Goal: Task Accomplishment & Management: Use online tool/utility

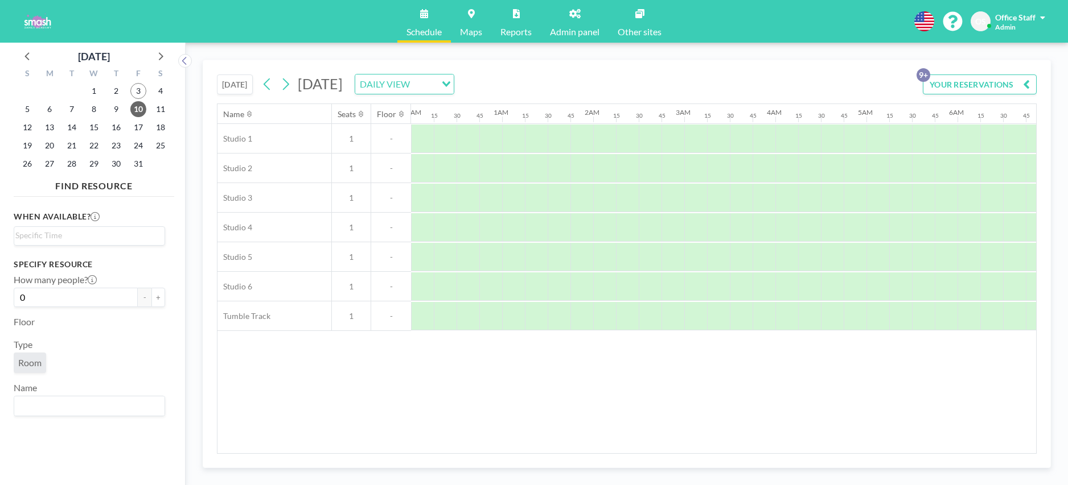
scroll to position [0, 706]
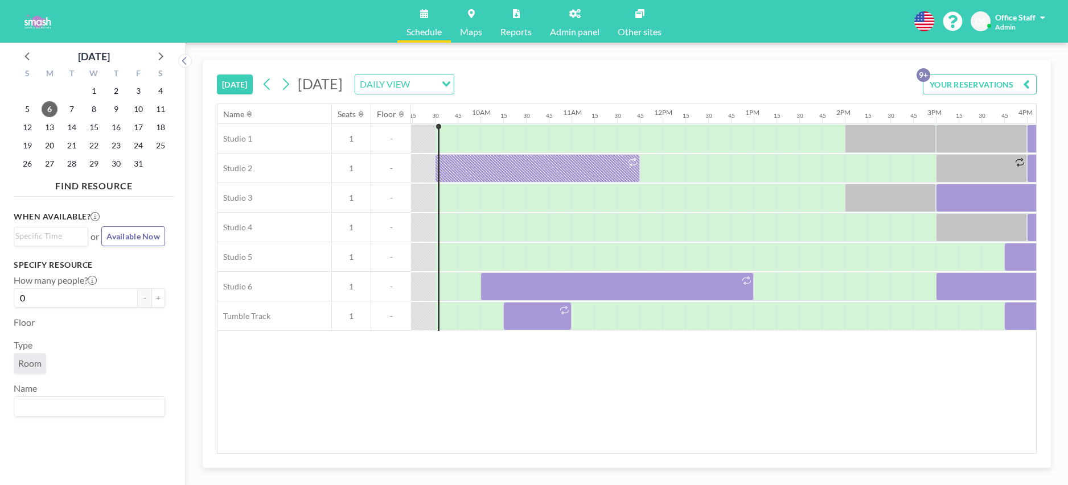
scroll to position [0, 842]
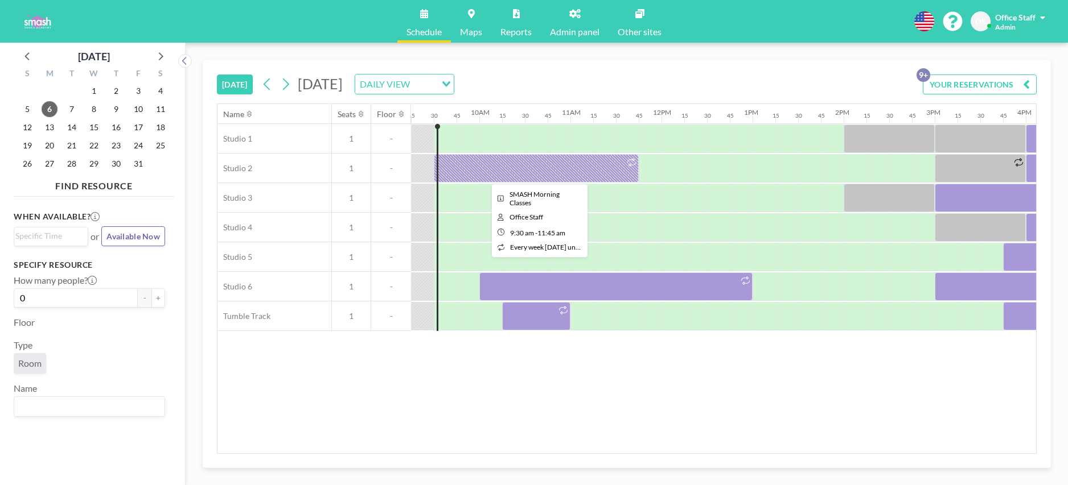
click at [507, 174] on div at bounding box center [536, 168] width 205 height 28
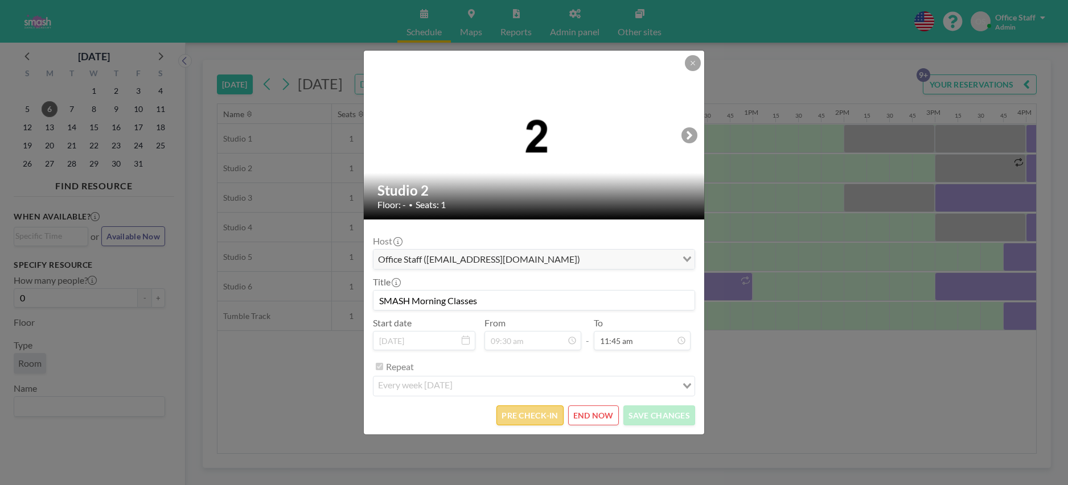
click at [544, 416] on button "PRE CHECK-IN" at bounding box center [529, 416] width 67 height 20
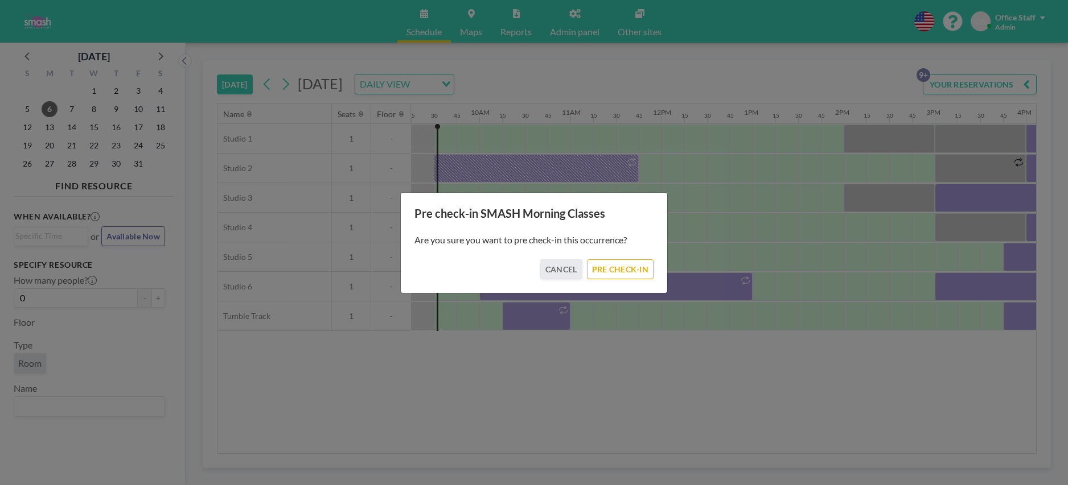
click at [632, 257] on div "Are you sure you want to pre check-in this occurrence?" at bounding box center [533, 240] width 239 height 39
click at [626, 265] on button "PRE CHECK-IN" at bounding box center [620, 270] width 67 height 20
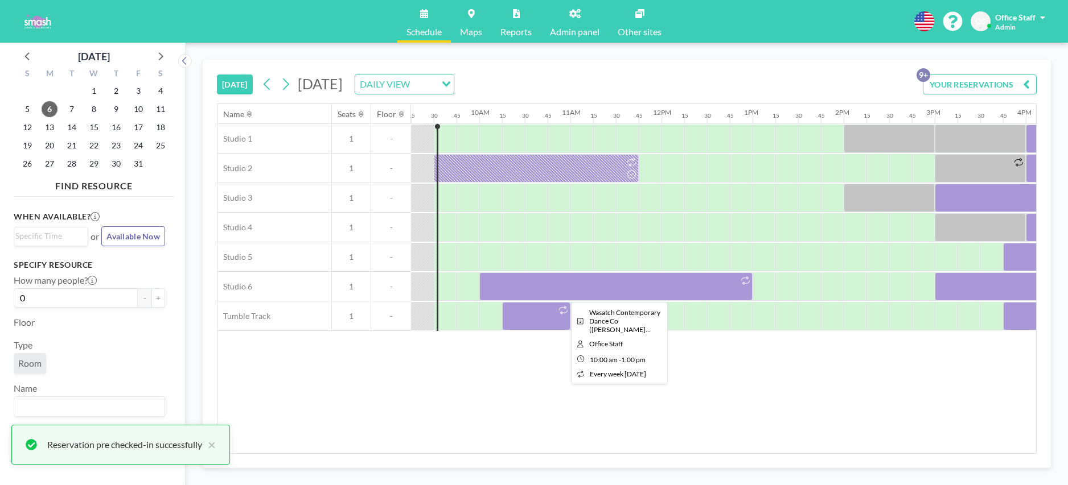
click at [603, 289] on div at bounding box center [615, 287] width 273 height 28
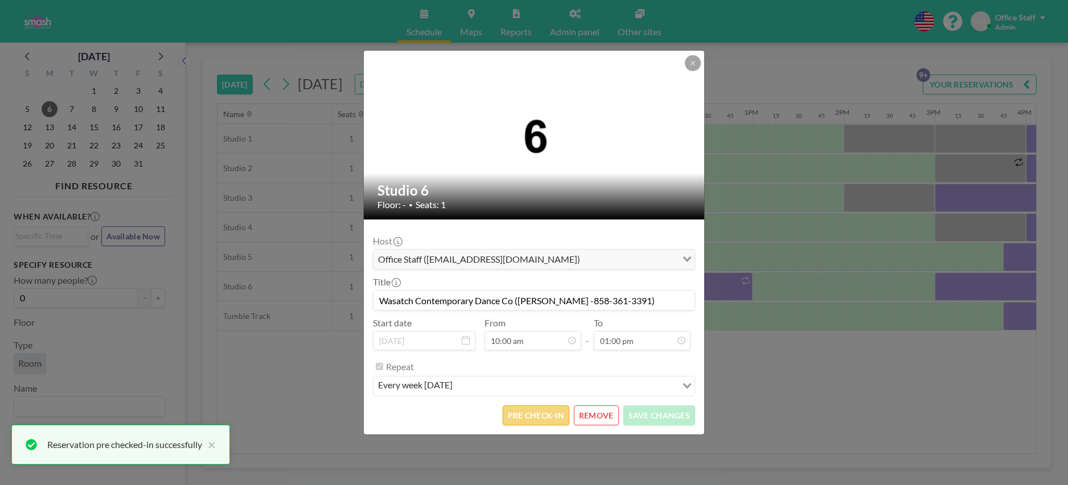
click at [548, 413] on button "PRE CHECK-IN" at bounding box center [536, 416] width 67 height 20
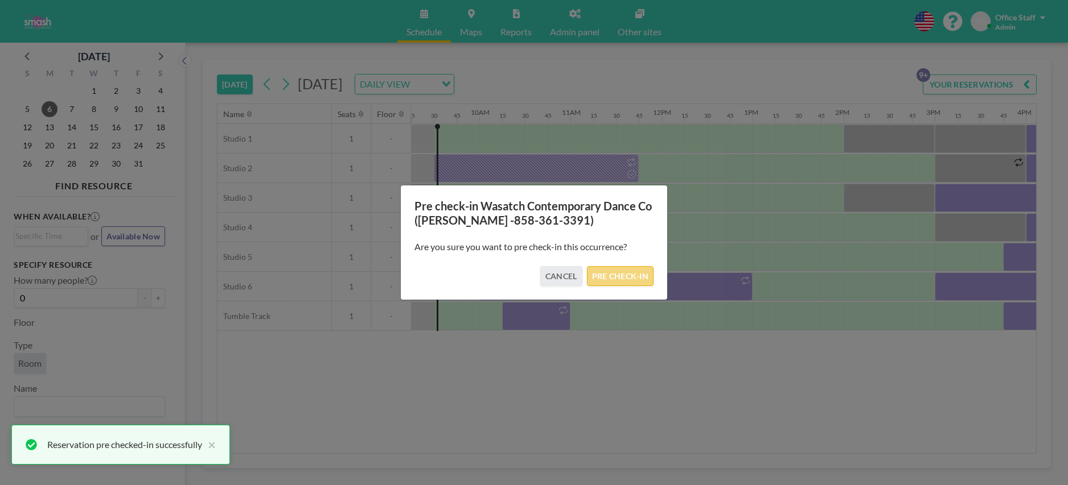
click at [624, 278] on button "PRE CHECK-IN" at bounding box center [620, 276] width 67 height 20
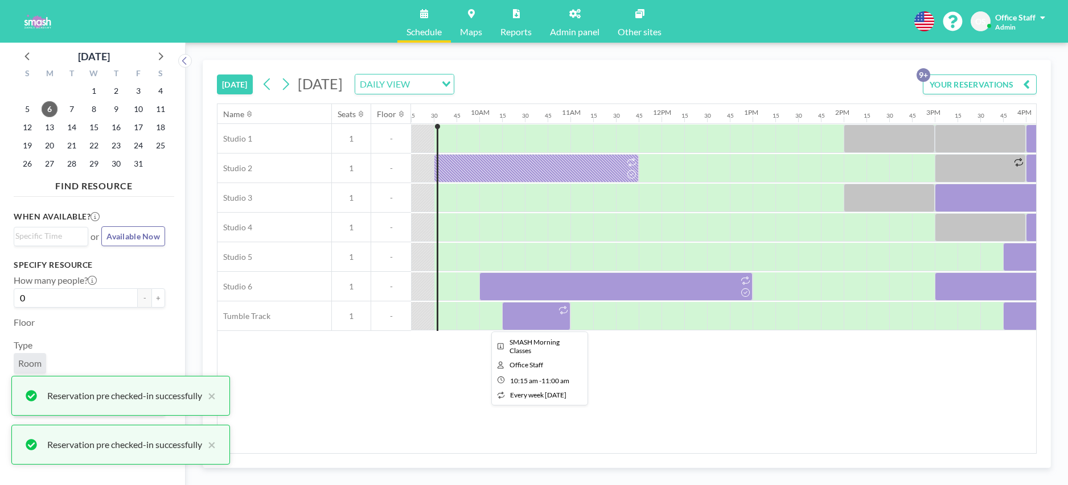
click at [538, 317] on div at bounding box center [536, 316] width 68 height 28
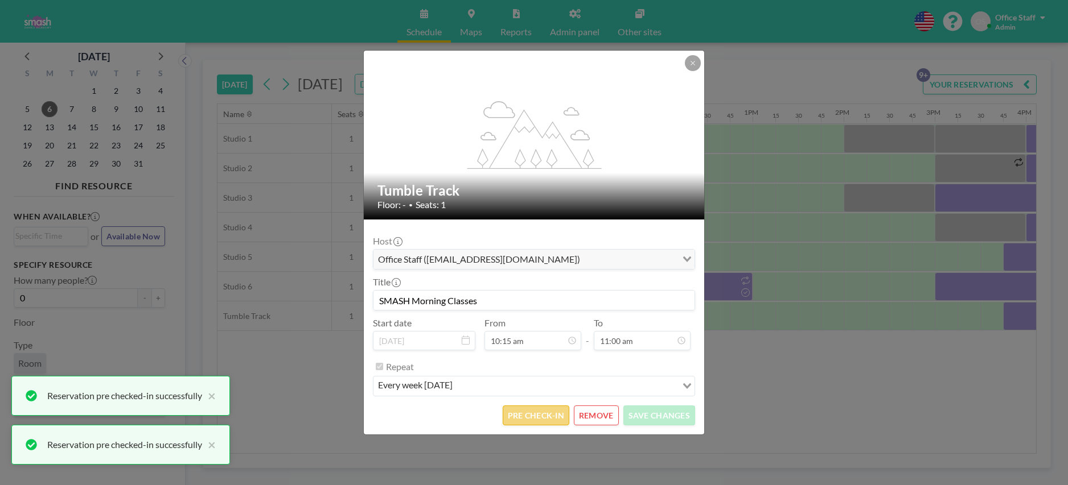
scroll to position [40, 0]
click at [545, 406] on button "PRE CHECK-IN" at bounding box center [536, 416] width 67 height 20
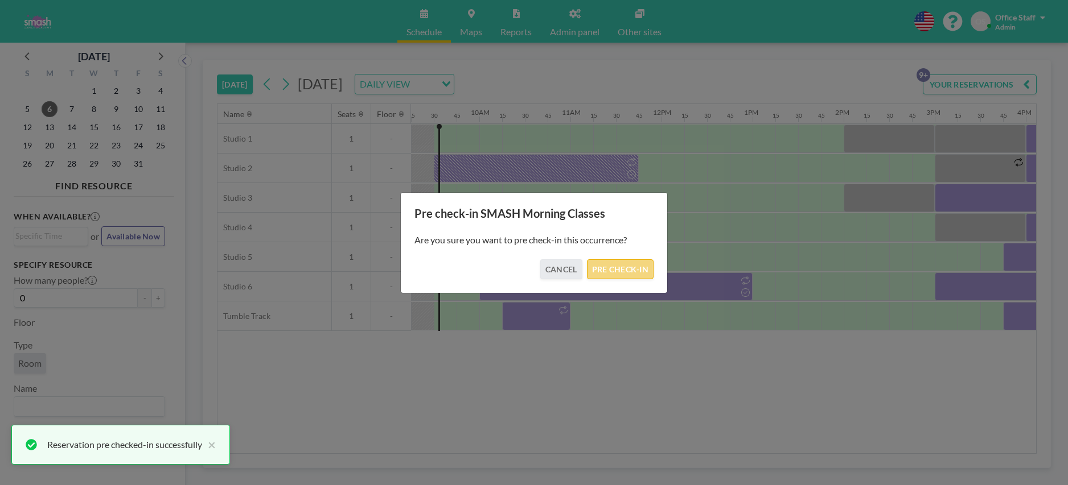
drag, startPoint x: 632, startPoint y: 269, endPoint x: 649, endPoint y: 268, distance: 17.1
click at [633, 269] on button "PRE CHECK-IN" at bounding box center [620, 270] width 67 height 20
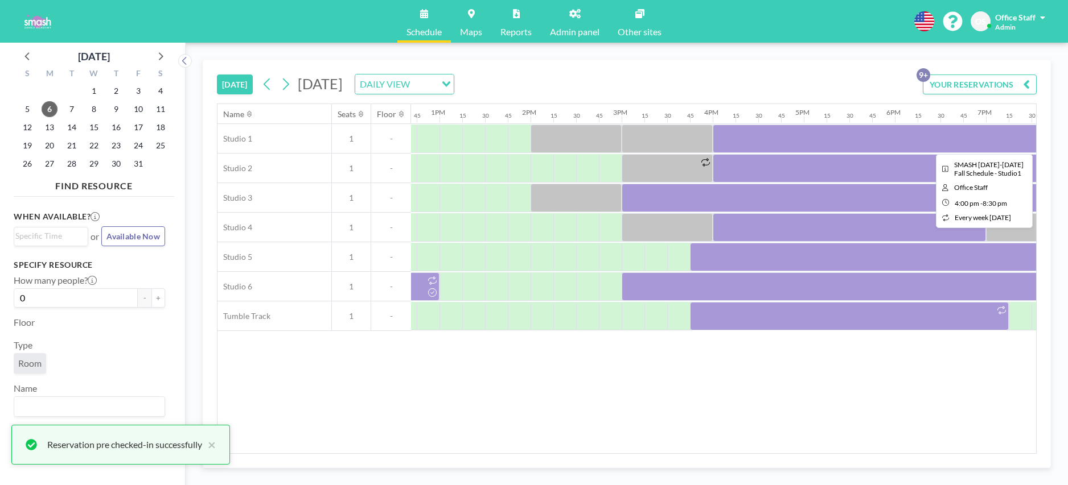
scroll to position [0, 1169]
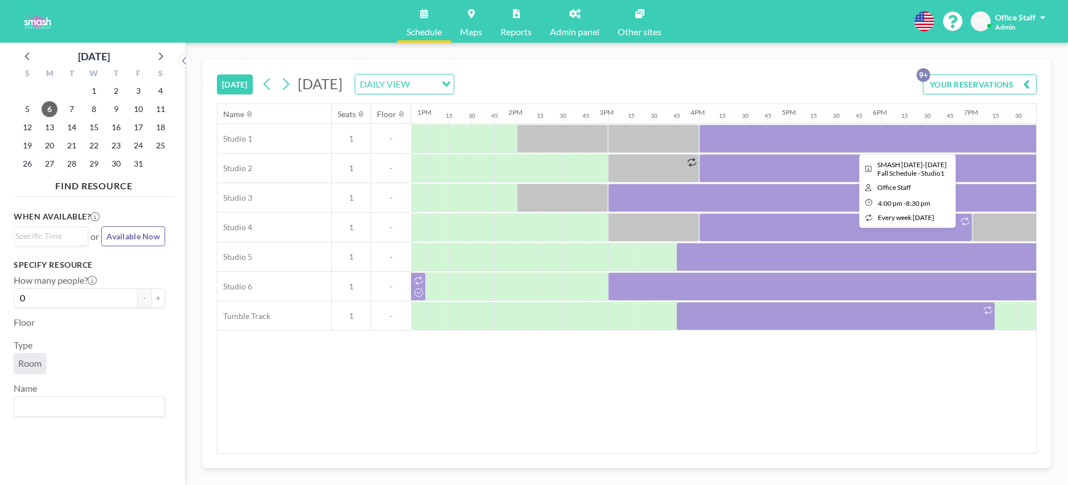
click at [792, 137] on div at bounding box center [904, 139] width 410 height 28
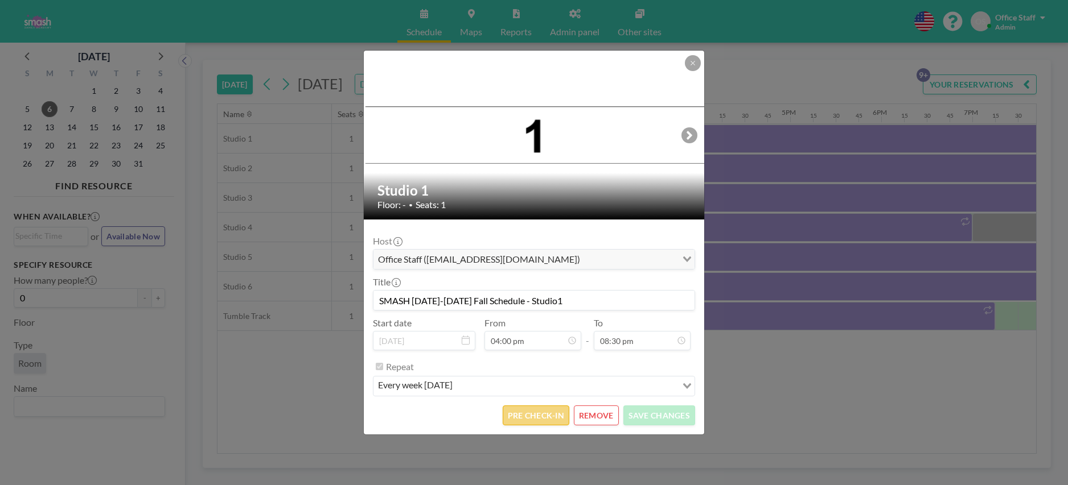
click at [544, 415] on button "PRE CHECK-IN" at bounding box center [536, 416] width 67 height 20
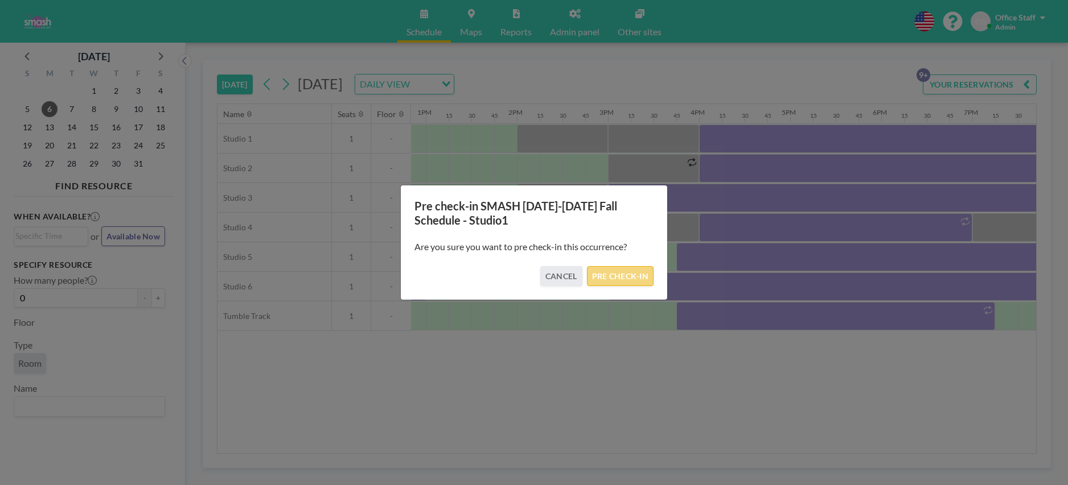
click at [635, 281] on button "PRE CHECK-IN" at bounding box center [620, 276] width 67 height 20
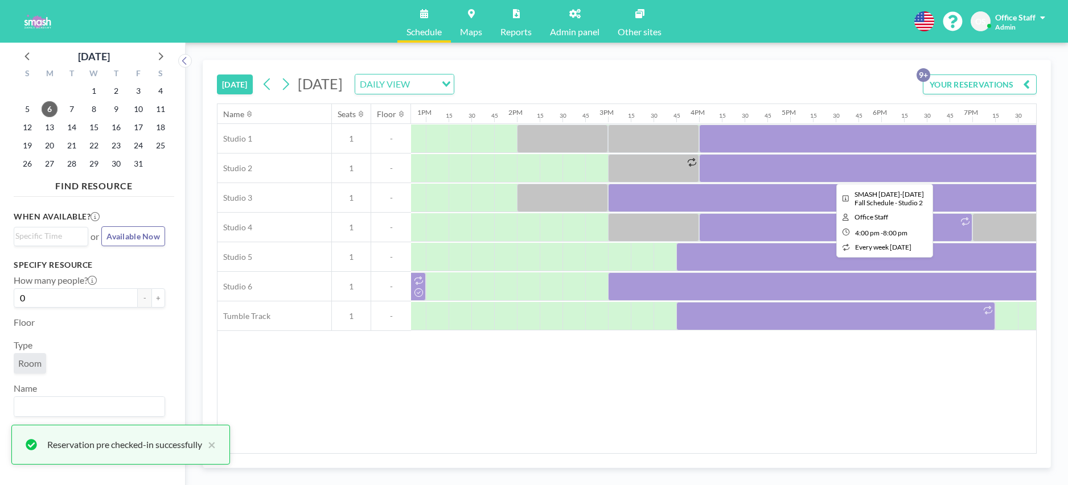
click at [789, 173] on div at bounding box center [881, 168] width 364 height 28
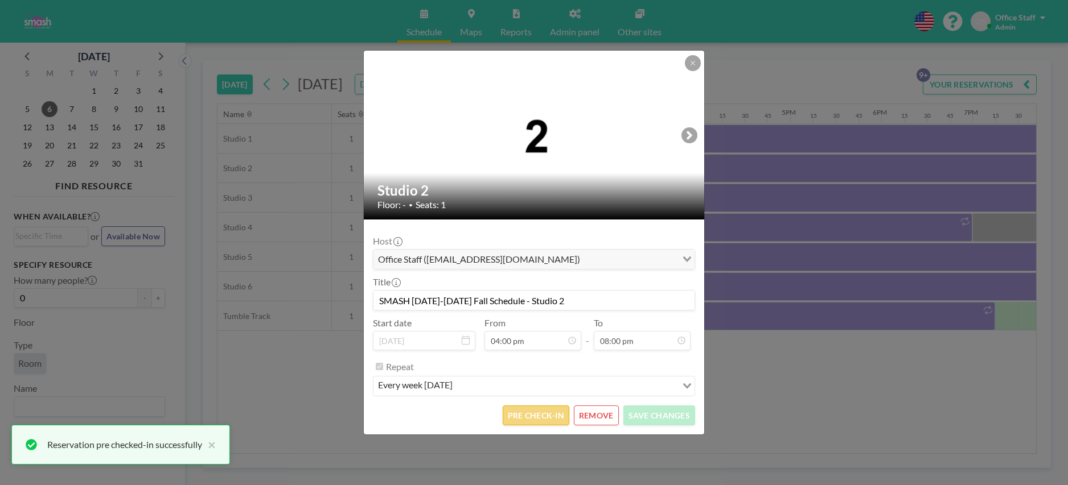
scroll to position [507, 0]
click at [533, 417] on button "PRE CHECK-IN" at bounding box center [536, 416] width 67 height 20
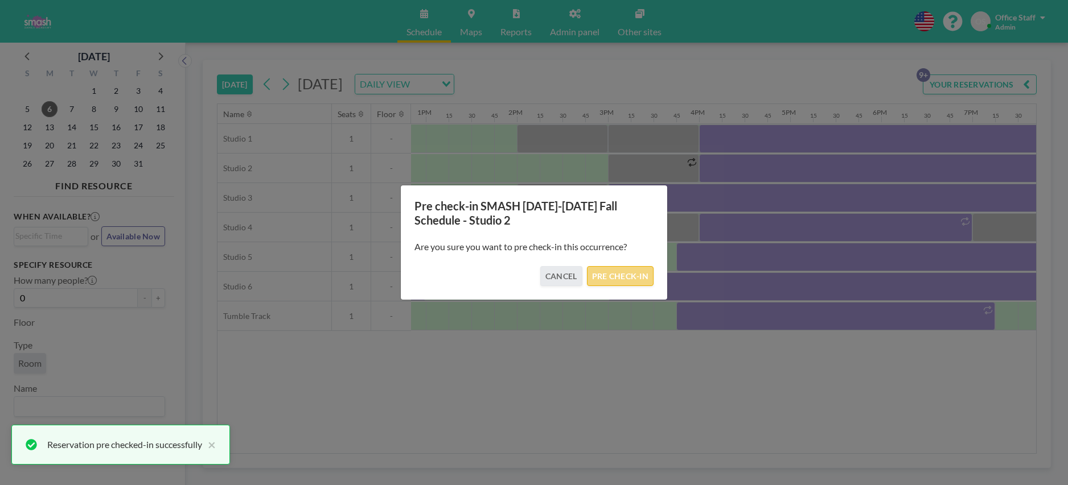
click at [636, 281] on button "PRE CHECK-IN" at bounding box center [620, 276] width 67 height 20
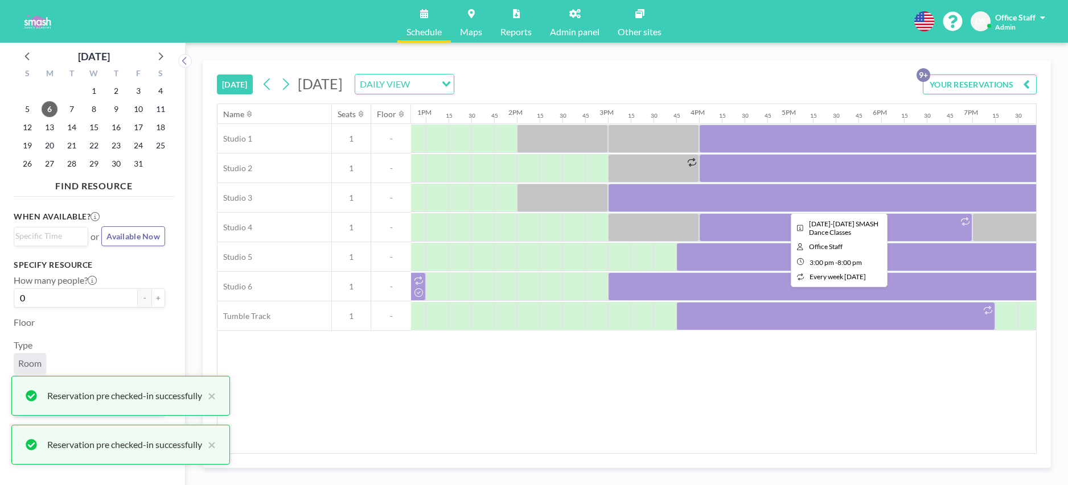
click at [738, 203] on div at bounding box center [835, 198] width 455 height 28
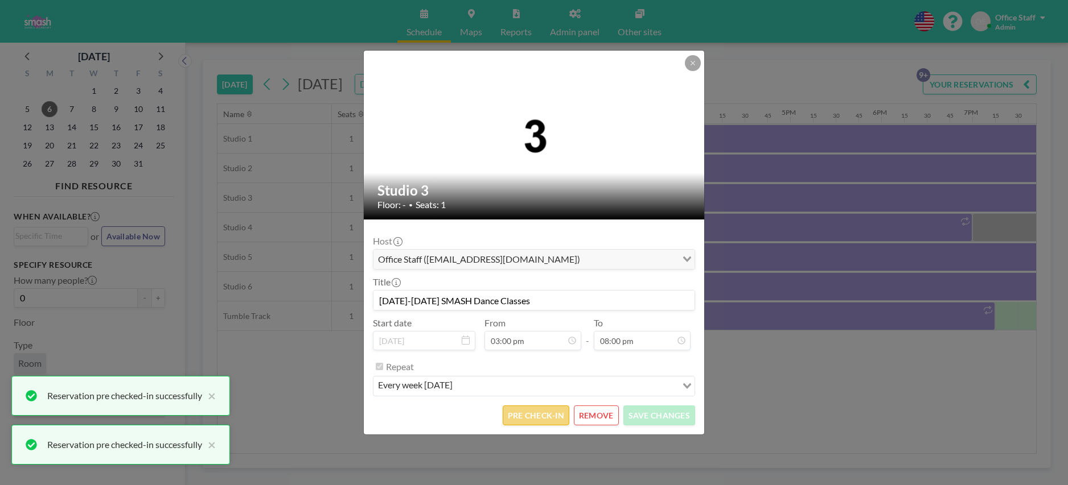
click at [545, 417] on button "PRE CHECK-IN" at bounding box center [536, 416] width 67 height 20
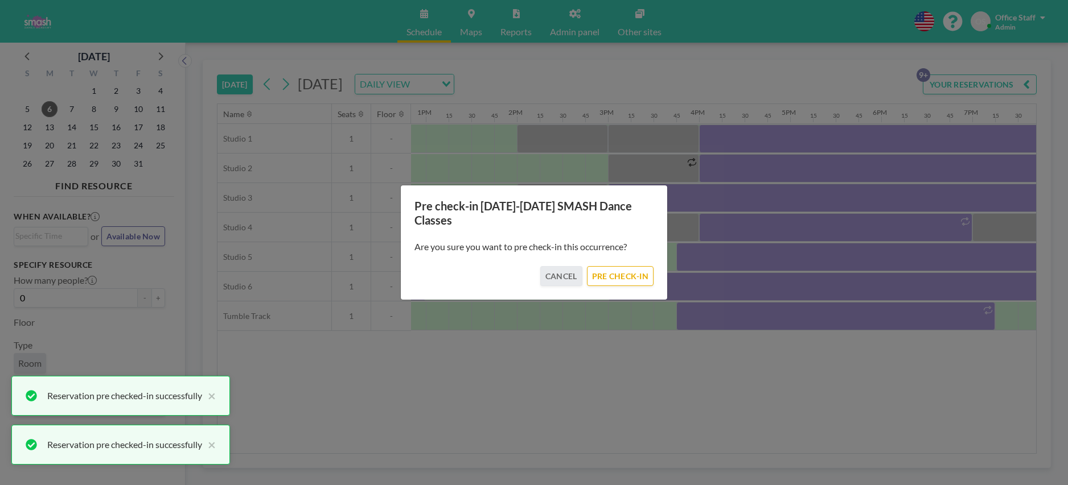
click at [640, 256] on div "Are you sure you want to pre check-in this occurrence?" at bounding box center [533, 247] width 239 height 39
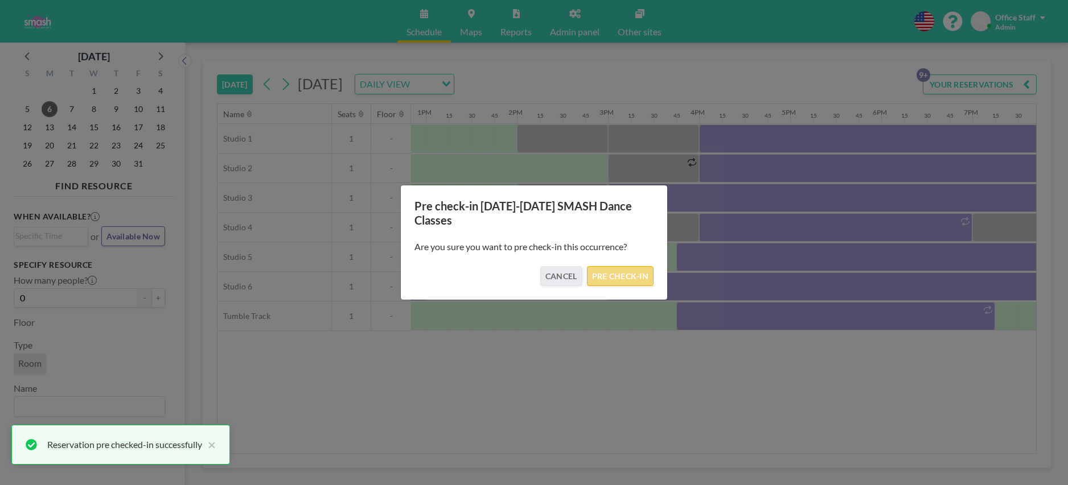
click at [645, 266] on button "PRE CHECK-IN" at bounding box center [620, 276] width 67 height 20
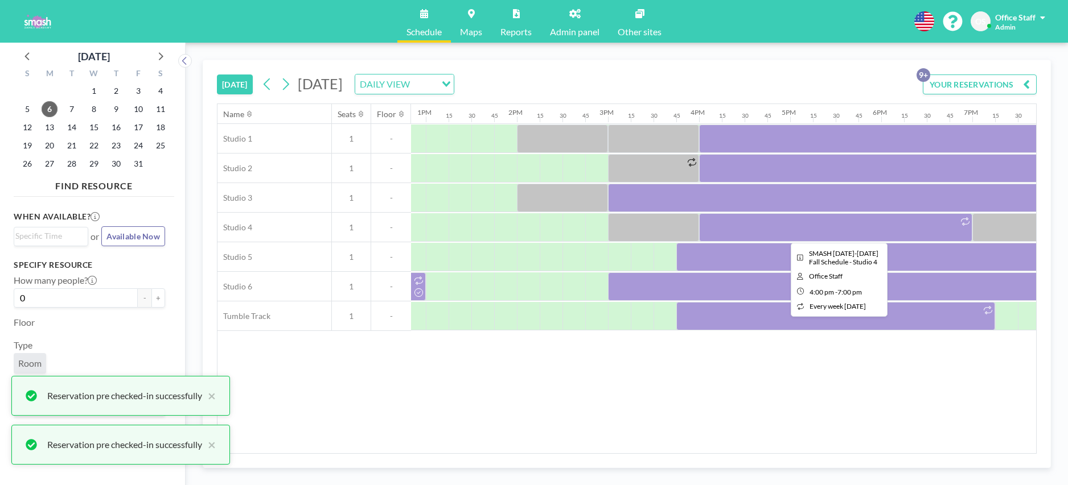
click at [760, 221] on div at bounding box center [835, 227] width 273 height 28
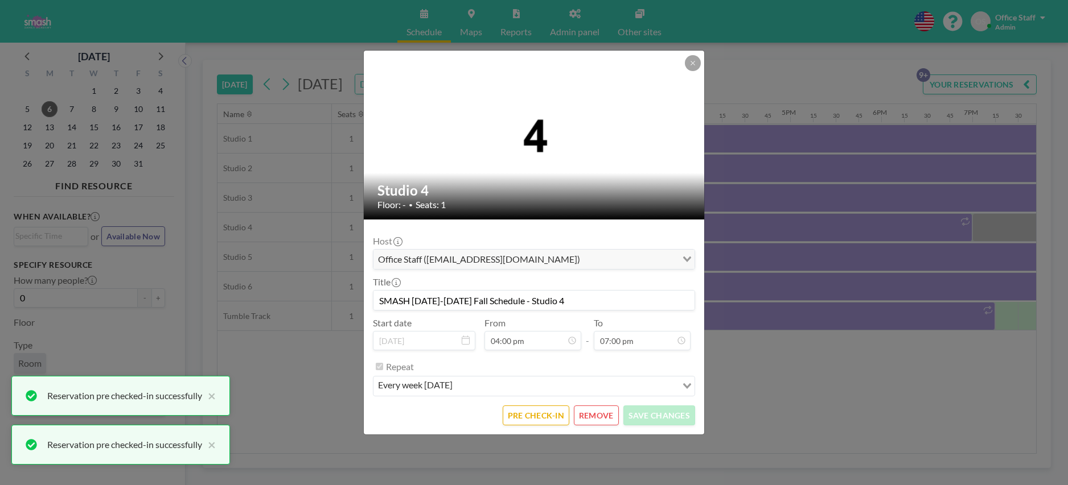
scroll to position [1540, 0]
click at [536, 415] on button "PRE CHECK-IN" at bounding box center [536, 416] width 67 height 20
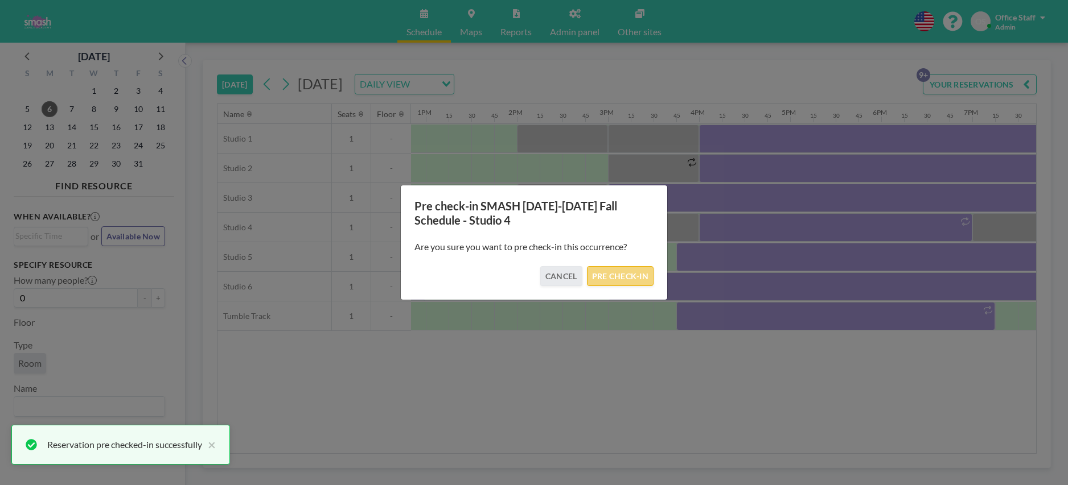
click at [635, 275] on button "PRE CHECK-IN" at bounding box center [620, 276] width 67 height 20
click at [733, 259] on div at bounding box center [903, 257] width 455 height 28
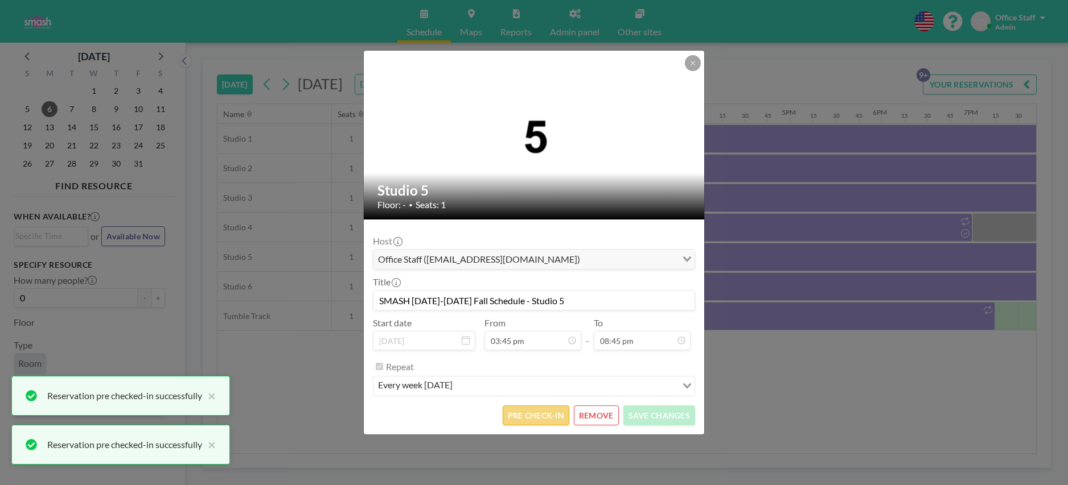
click at [524, 414] on button "PRE CHECK-IN" at bounding box center [536, 416] width 67 height 20
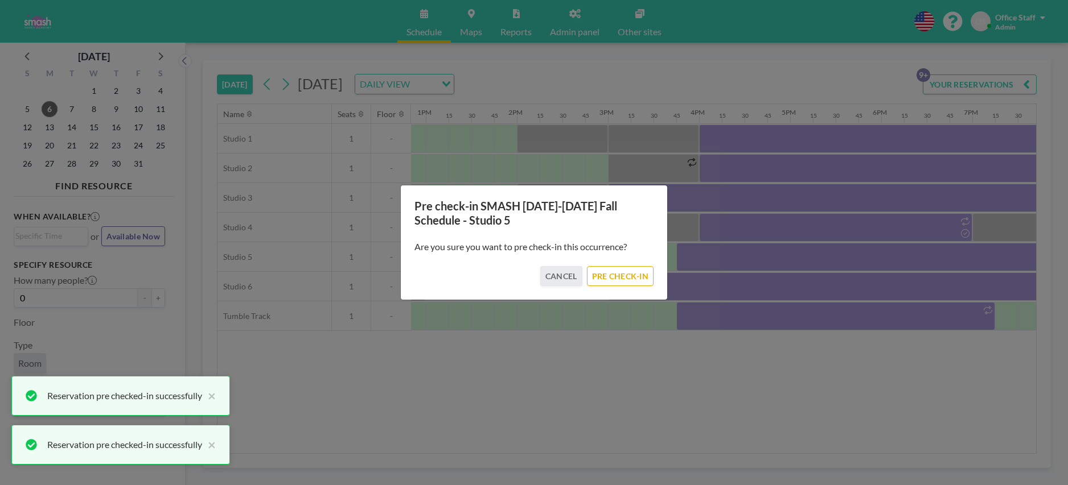
drag, startPoint x: 634, startPoint y: 281, endPoint x: 692, endPoint y: 281, distance: 57.5
click at [634, 281] on button "PRE CHECK-IN" at bounding box center [620, 276] width 67 height 20
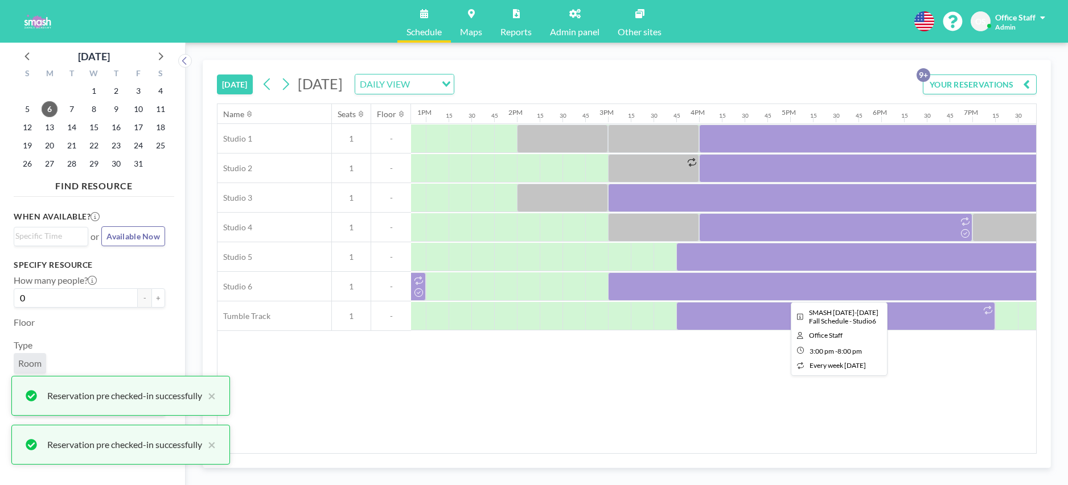
click at [794, 292] on div at bounding box center [835, 287] width 455 height 28
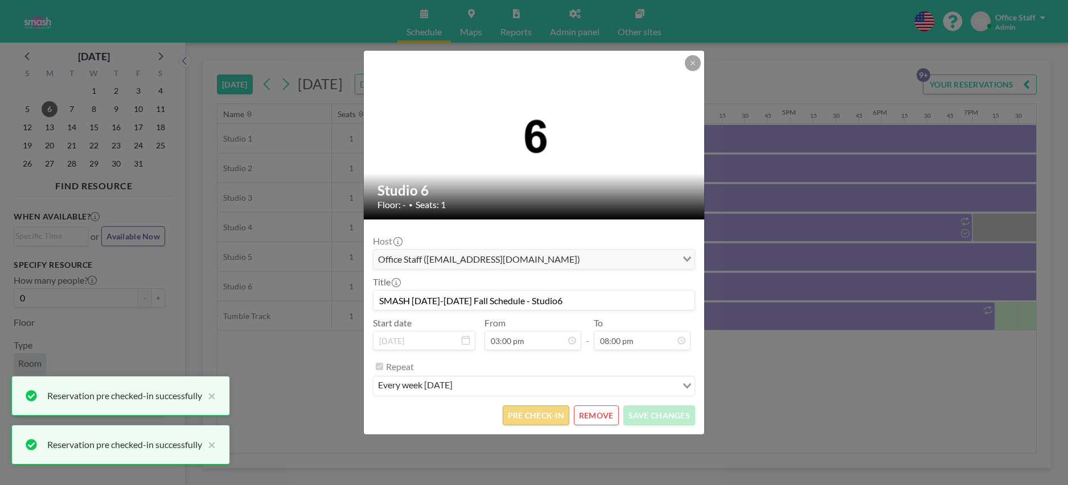
click at [544, 417] on button "PRE CHECK-IN" at bounding box center [536, 416] width 67 height 20
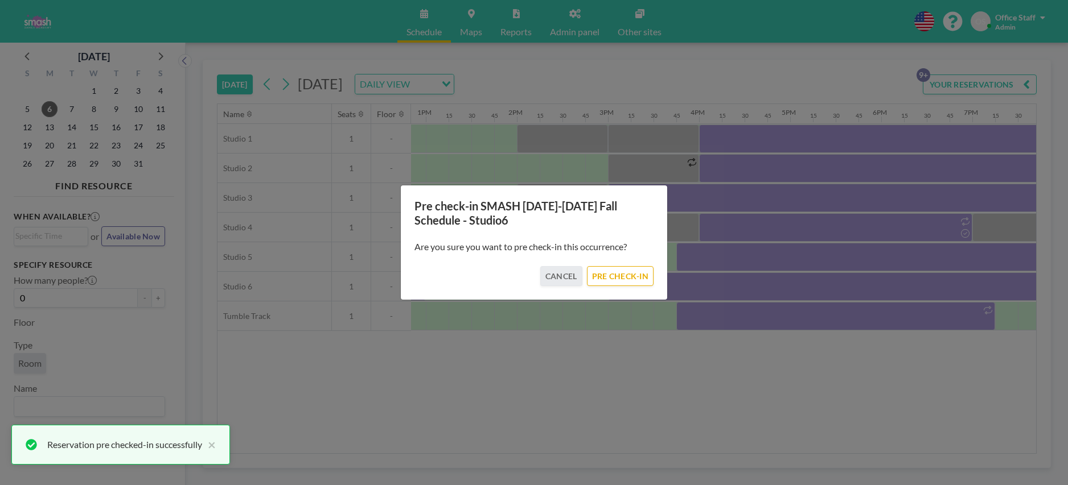
drag, startPoint x: 635, startPoint y: 278, endPoint x: 686, endPoint y: 305, distance: 58.1
click at [635, 278] on button "PRE CHECK-IN" at bounding box center [620, 276] width 67 height 20
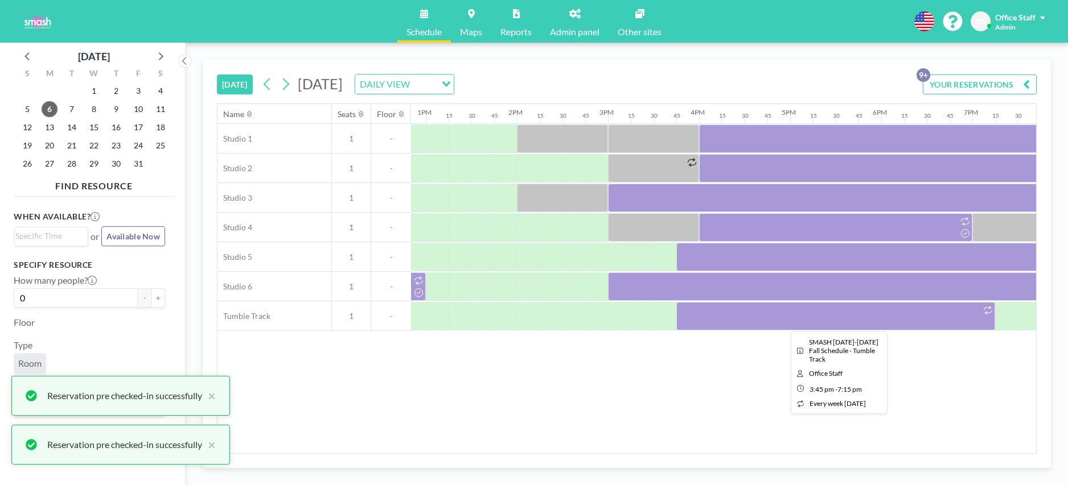
click at [747, 320] on div at bounding box center [835, 316] width 319 height 28
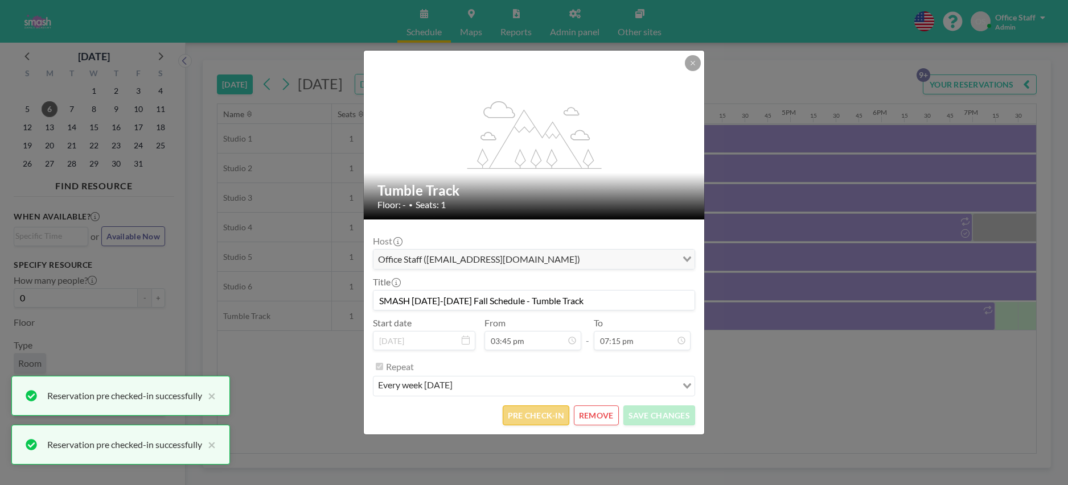
click at [549, 413] on button "PRE CHECK-IN" at bounding box center [536, 416] width 67 height 20
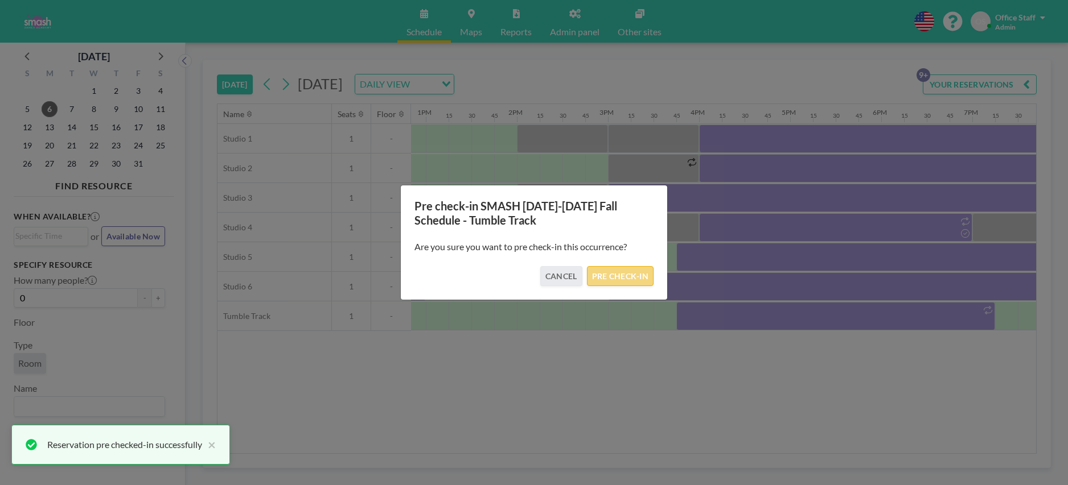
click at [616, 277] on button "PRE CHECK-IN" at bounding box center [620, 276] width 67 height 20
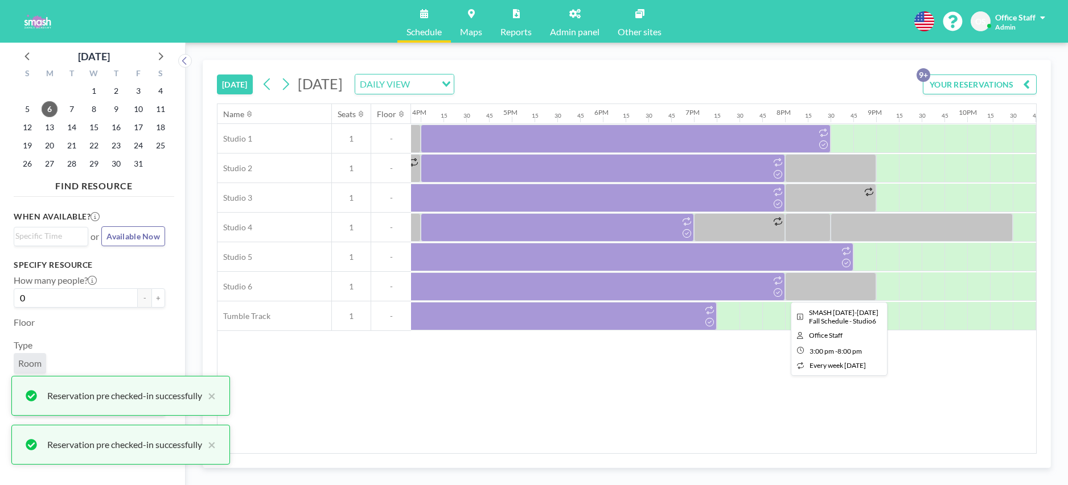
scroll to position [0, 1471]
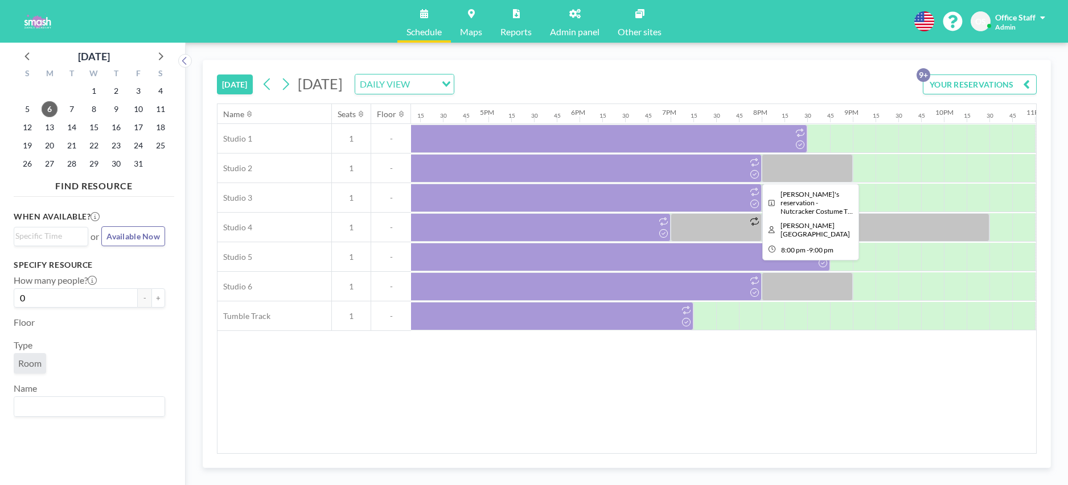
click at [803, 171] on div at bounding box center [807, 168] width 91 height 28
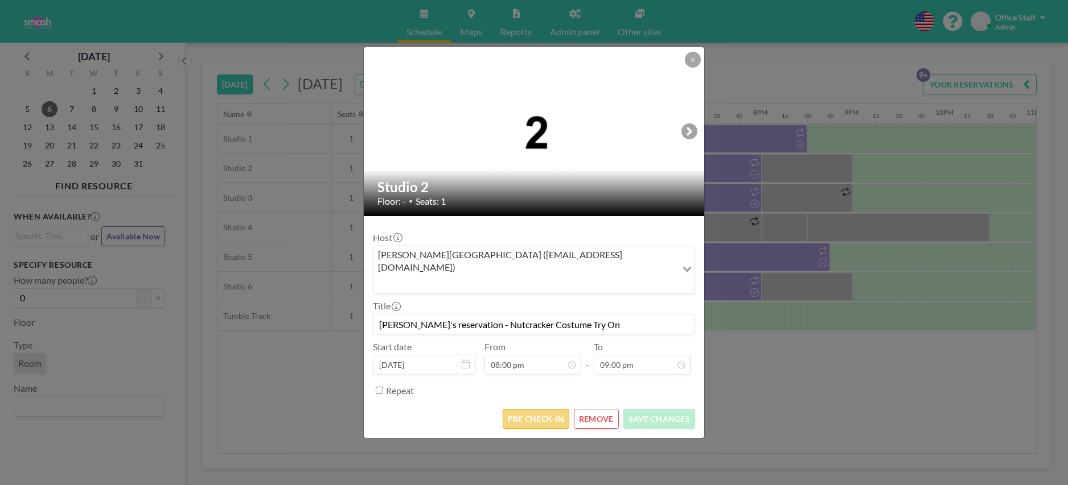
click at [559, 409] on button "PRE CHECK-IN" at bounding box center [536, 419] width 67 height 20
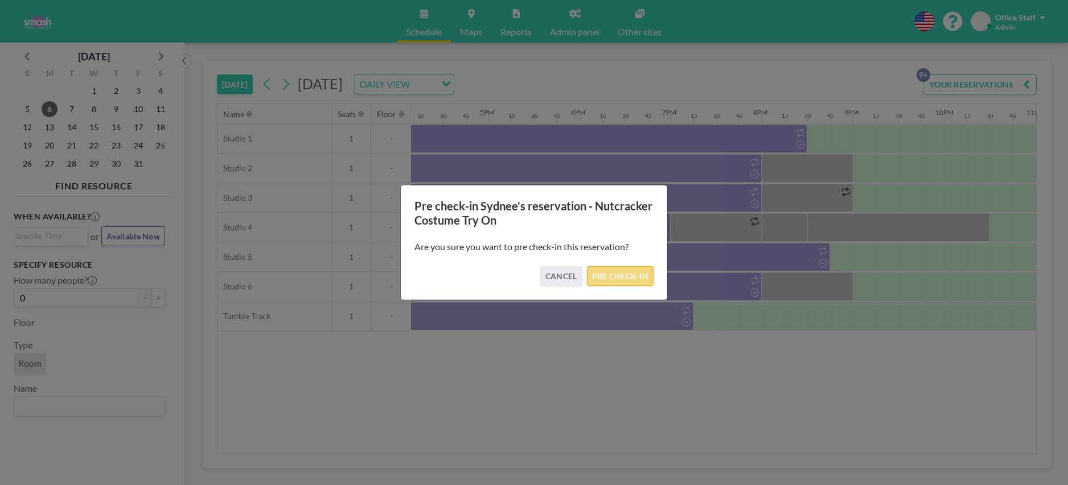
click at [625, 282] on button "PRE CHECK-IN" at bounding box center [620, 276] width 67 height 20
